Goal: Transaction & Acquisition: Purchase product/service

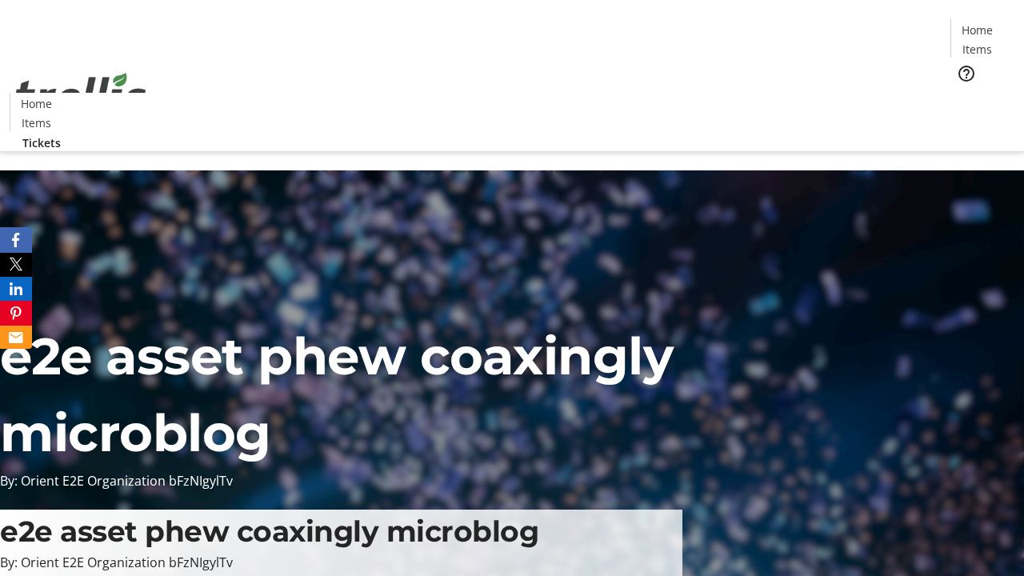
click at [963, 93] on span "Tickets" at bounding box center [982, 101] width 38 height 17
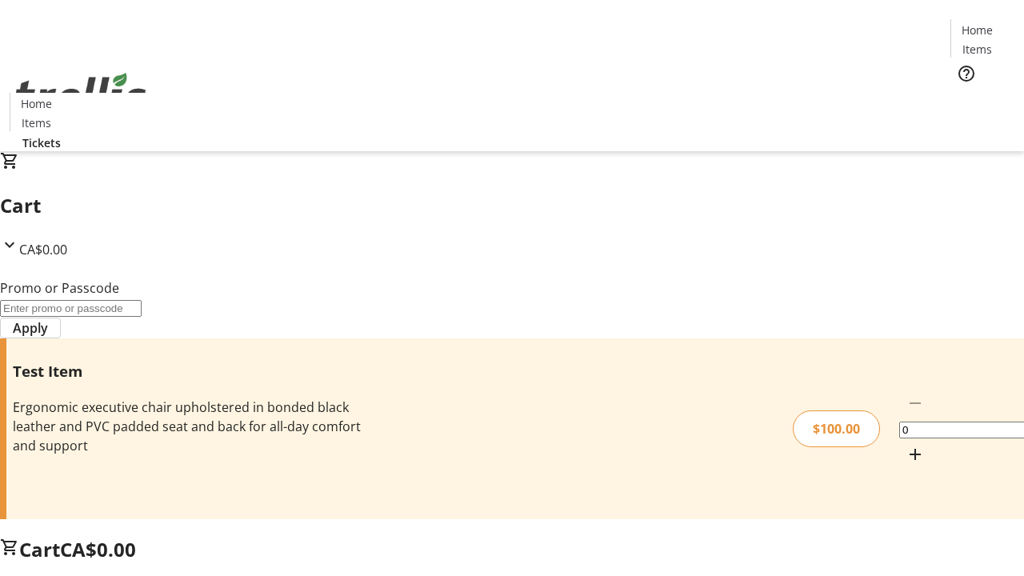
click at [905, 445] on mat-icon "Increment by one" at bounding box center [914, 454] width 19 height 19
type input "1"
type input "FLAT"
